Goal: Information Seeking & Learning: Learn about a topic

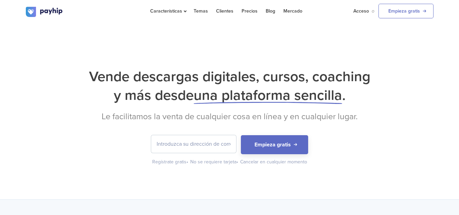
click at [402, 106] on div "Vende descargas digitales, cursos, coaching y más desde una plataforma sencilla…" at bounding box center [230, 116] width 408 height 98
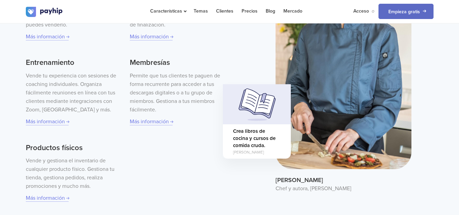
scroll to position [306, 0]
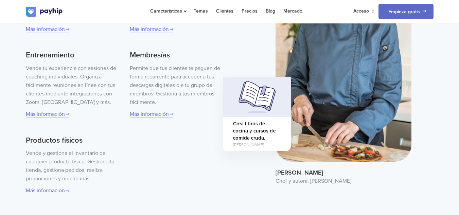
click at [321, 135] on img at bounding box center [344, 41] width 136 height 241
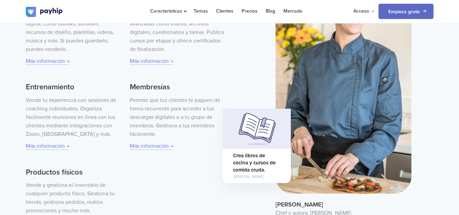
scroll to position [299, 0]
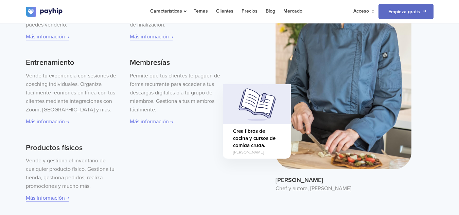
click at [260, 113] on img at bounding box center [257, 104] width 68 height 40
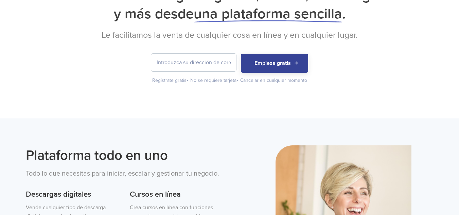
scroll to position [204, 0]
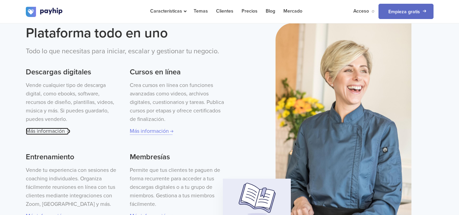
click at [41, 132] on font "Más información" at bounding box center [45, 131] width 39 height 7
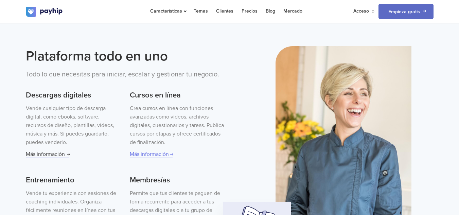
scroll to position [68, 0]
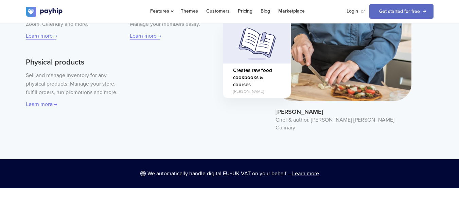
scroll to position [272, 0]
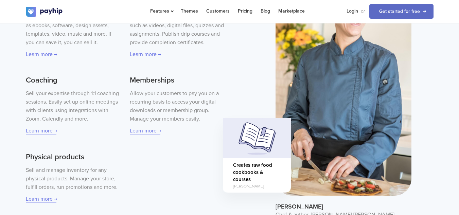
click at [260, 132] on img at bounding box center [257, 138] width 68 height 40
drag, startPoint x: 250, startPoint y: 171, endPoint x: 270, endPoint y: 160, distance: 22.4
click at [252, 170] on span "Creates raw food cookbooks & courses" at bounding box center [257, 173] width 48 height 22
click at [270, 162] on span "Creates raw food cookbooks & courses" at bounding box center [257, 173] width 48 height 22
click at [334, 107] on img at bounding box center [344, 75] width 136 height 241
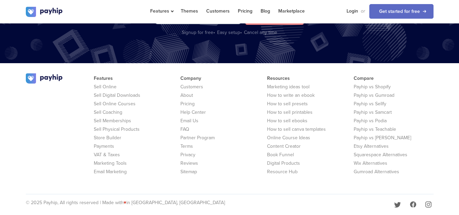
scroll to position [1443, 0]
